Goal: Information Seeking & Learning: Learn about a topic

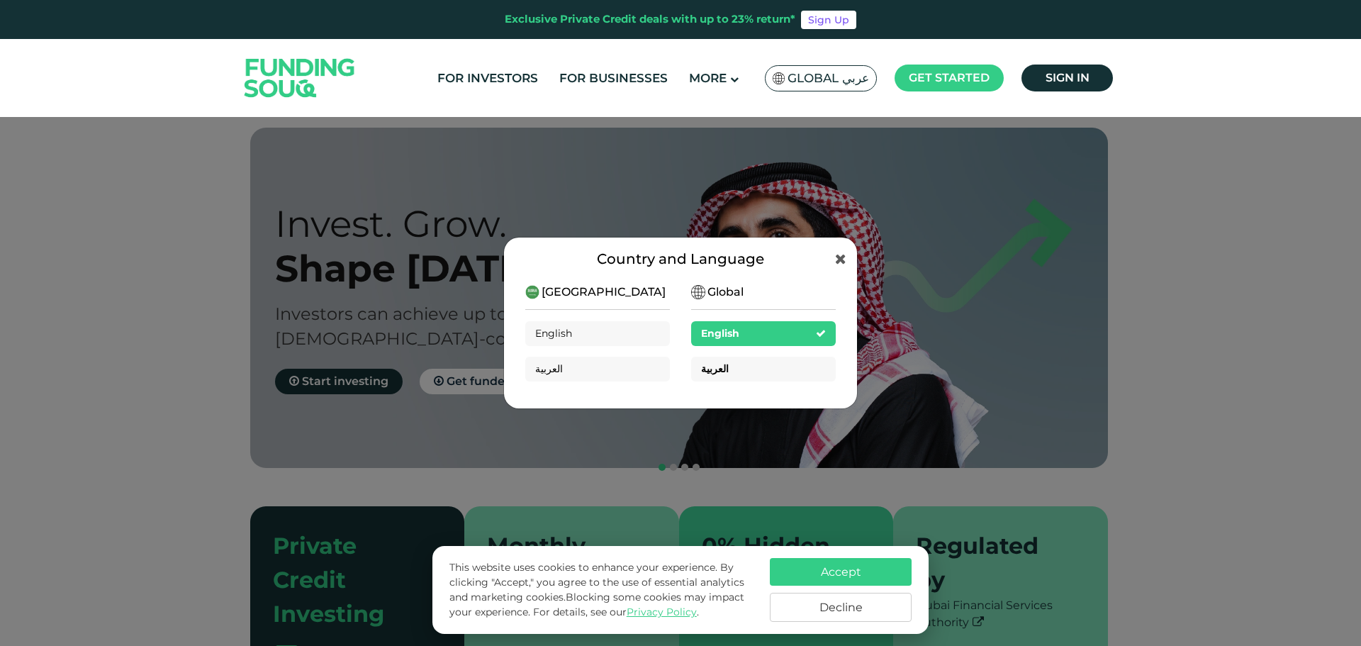
click at [722, 369] on span "العربية" at bounding box center [715, 368] width 28 height 13
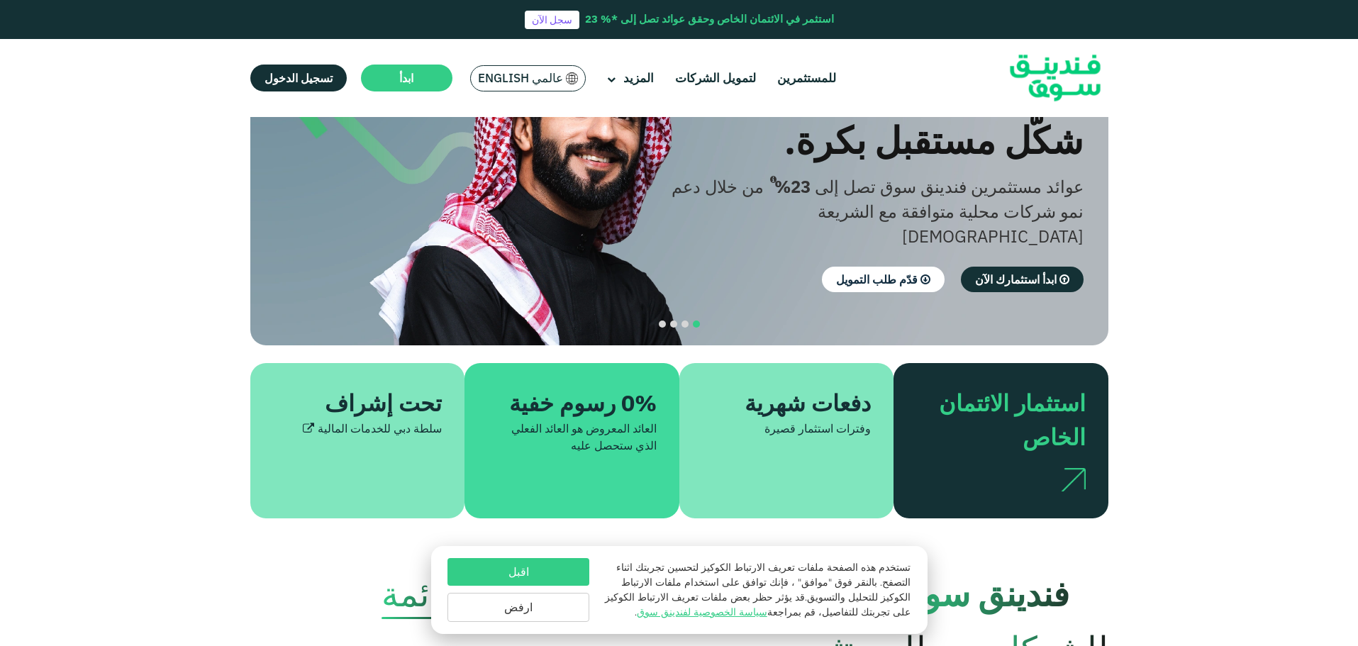
scroll to position [142, 0]
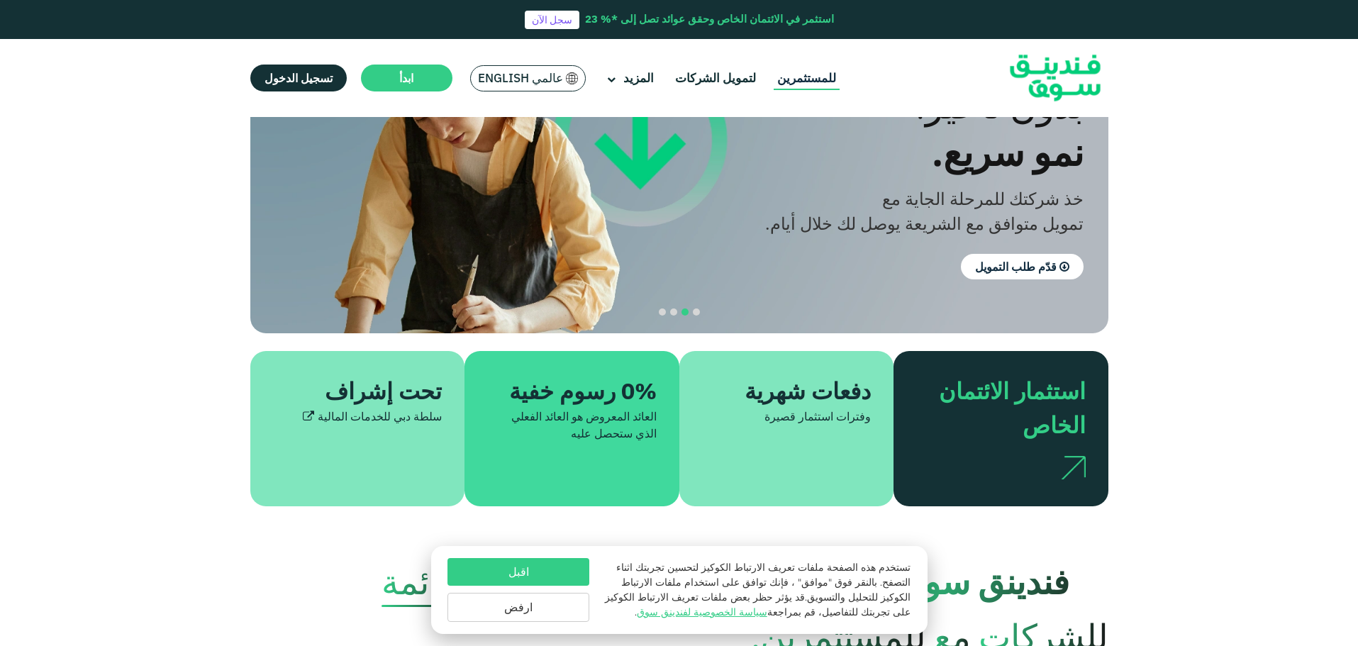
click at [803, 78] on link "للمستثمرين" at bounding box center [807, 78] width 66 height 23
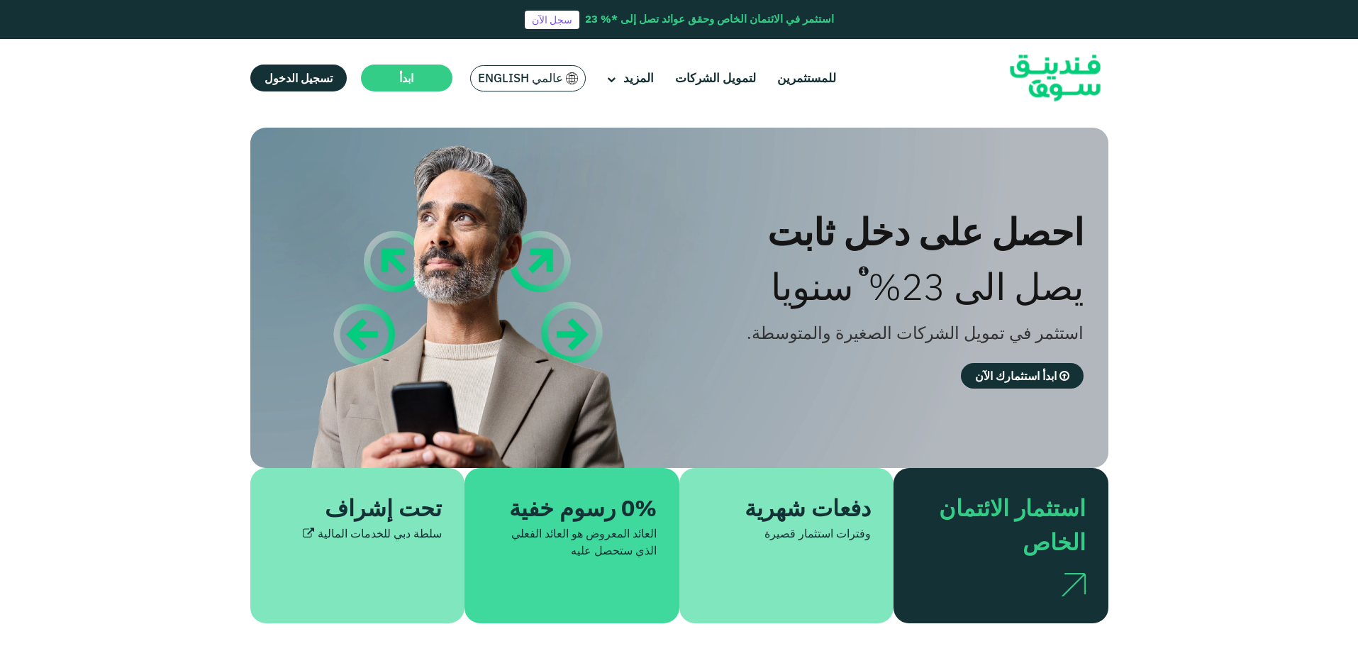
type tc-range-slider "4"
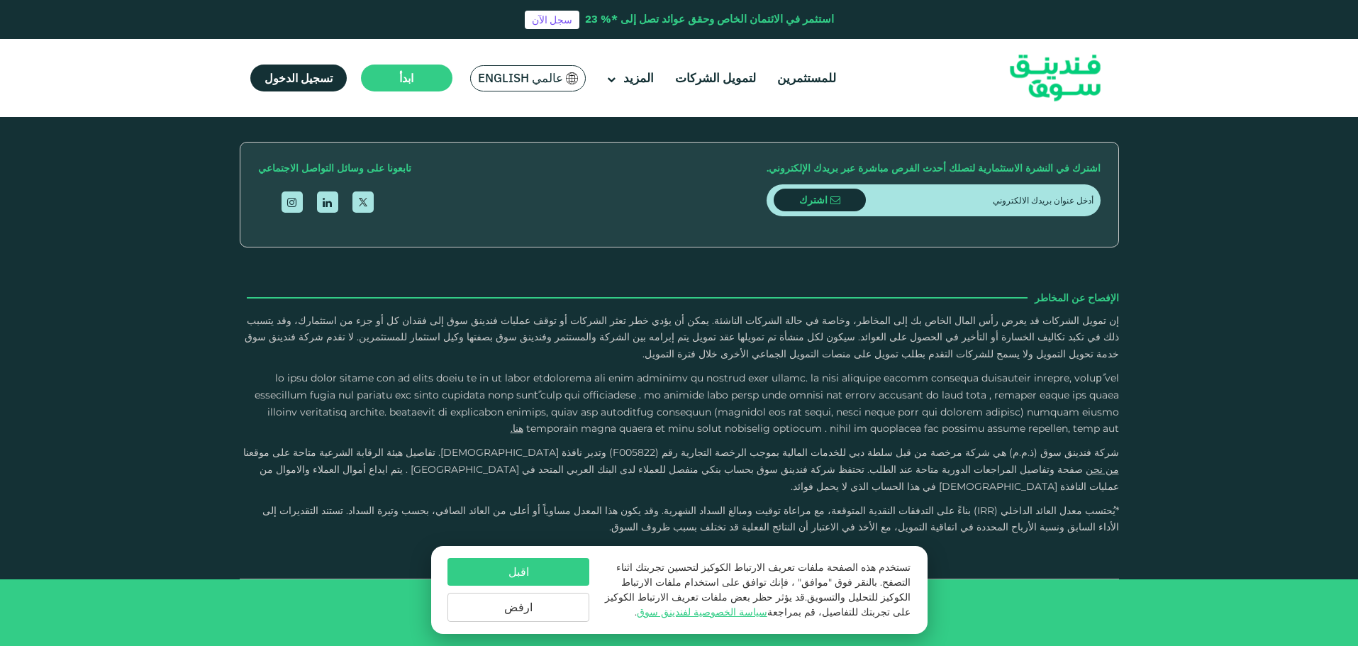
scroll to position [4538, 0]
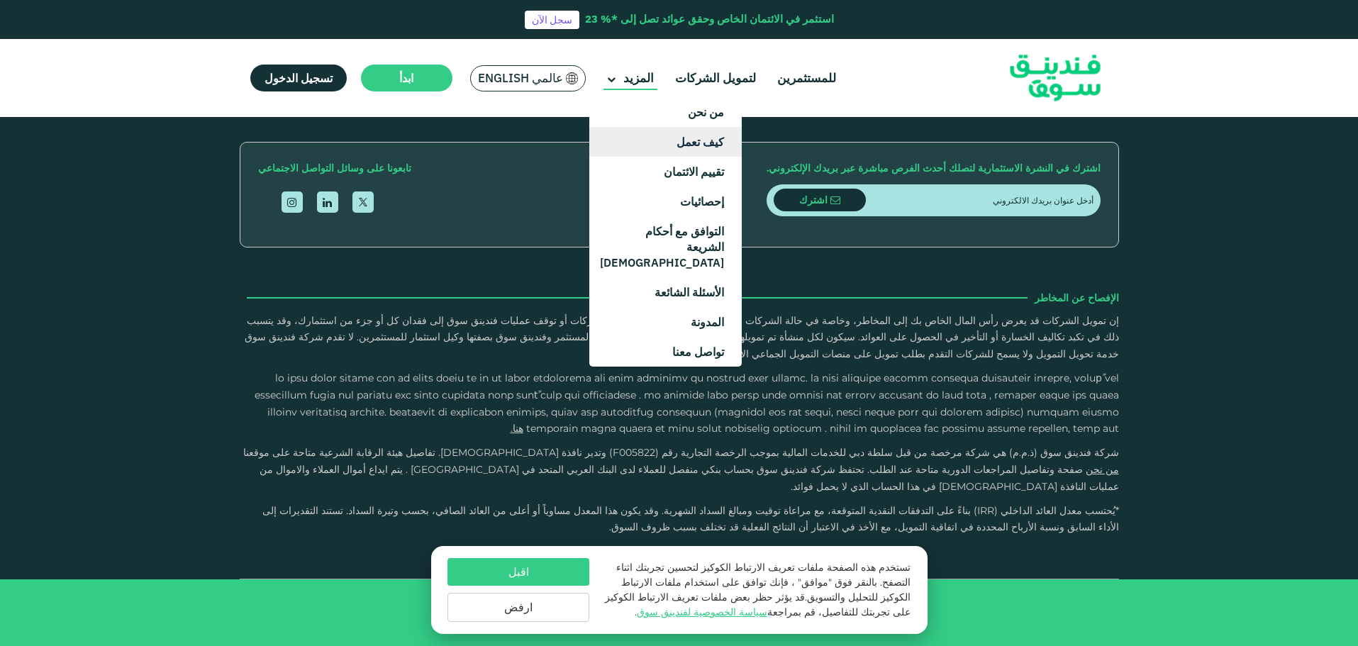
click at [693, 141] on link "كيف تعمل" at bounding box center [665, 142] width 152 height 30
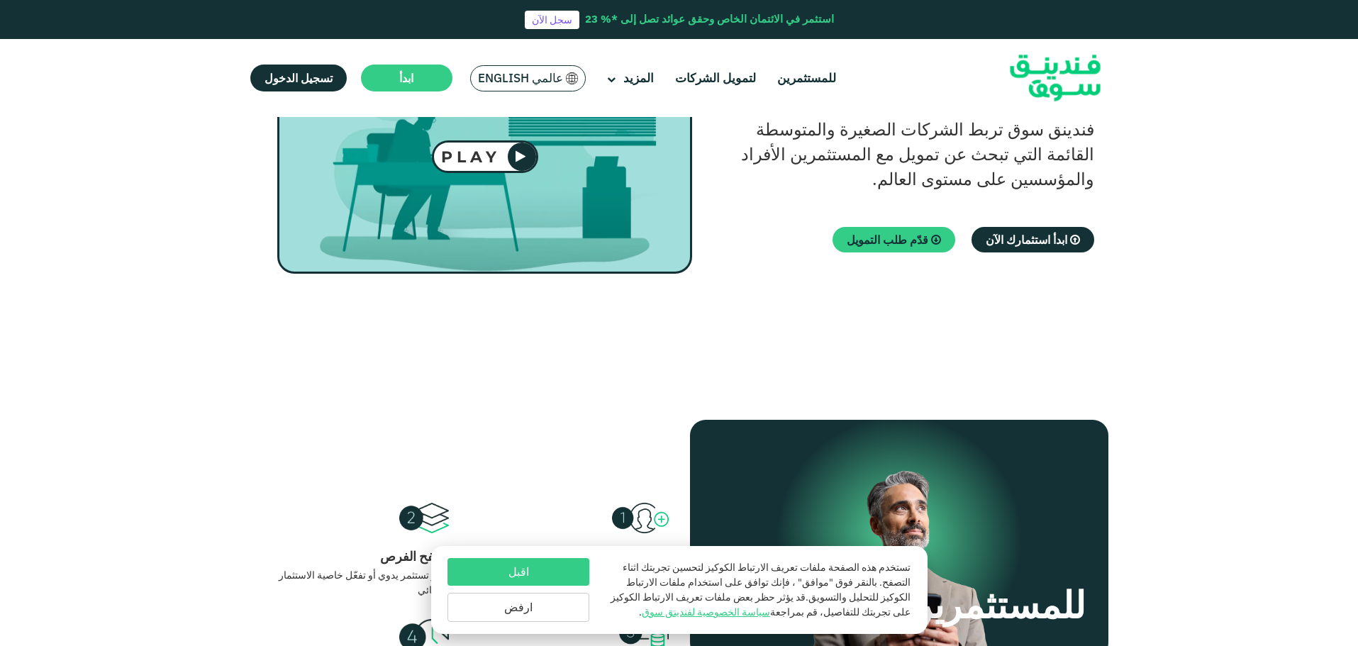
scroll to position [213, 0]
